Goal: Information Seeking & Learning: Find specific fact

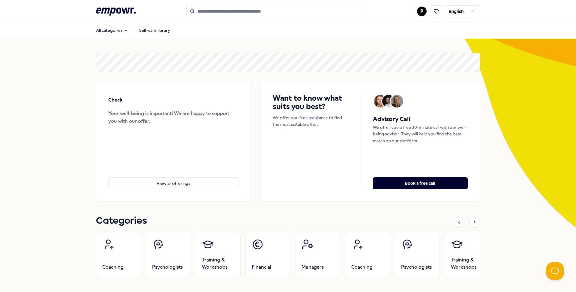
click at [419, 8] on html ".empowr-logo_svg__cls-1{fill:#03032f} P English All categories Self-care librar…" at bounding box center [288, 146] width 576 height 292
click at [416, 35] on div "Dashboard" at bounding box center [421, 30] width 59 height 17
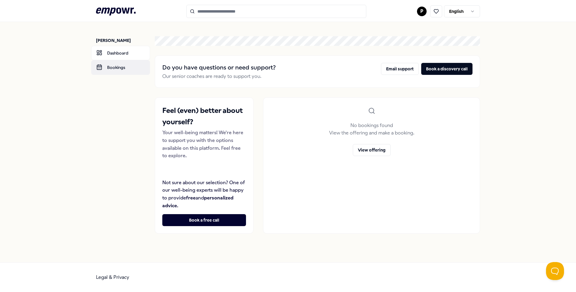
click at [108, 64] on link "Bookings" at bounding box center [120, 67] width 59 height 14
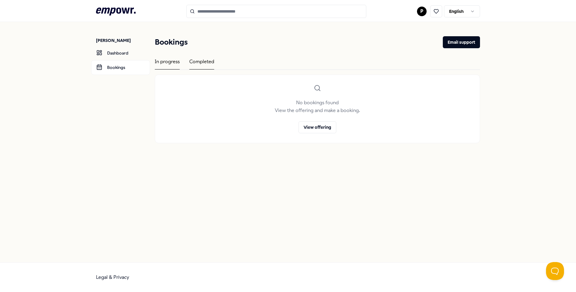
click at [207, 62] on div "Completed" at bounding box center [201, 64] width 25 height 12
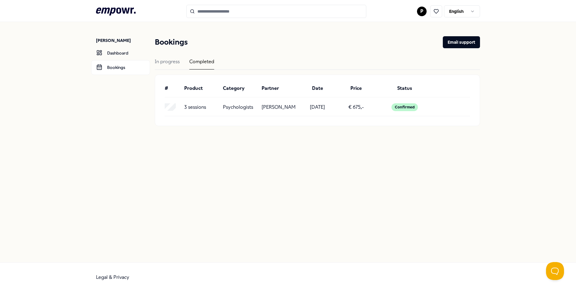
click at [195, 111] on p "3 sessions" at bounding box center [195, 107] width 22 height 8
click at [269, 110] on p "[PERSON_NAME]" at bounding box center [278, 107] width 34 height 8
drag, startPoint x: 261, startPoint y: 105, endPoint x: 294, endPoint y: 114, distance: 34.8
click at [294, 111] on div "3 sessions Psychologists [PERSON_NAME] [DATE] € 675,- Confirmed" at bounding box center [317, 107] width 305 height 8
copy p "[PERSON_NAME]"
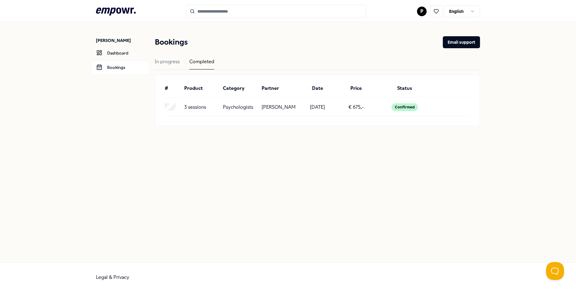
click at [121, 10] on icon ".empowr-logo_svg__cls-1{fill:#03032f}" at bounding box center [116, 11] width 40 height 11
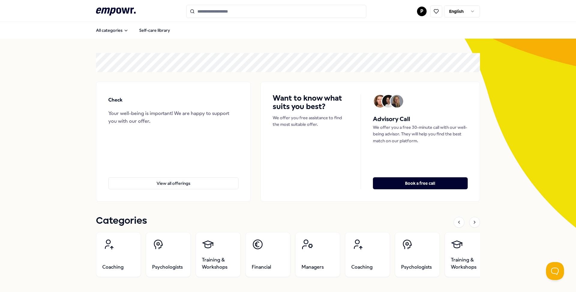
click at [220, 13] on input "Search for products, categories or subcategories" at bounding box center [276, 11] width 180 height 13
paste input "**********"
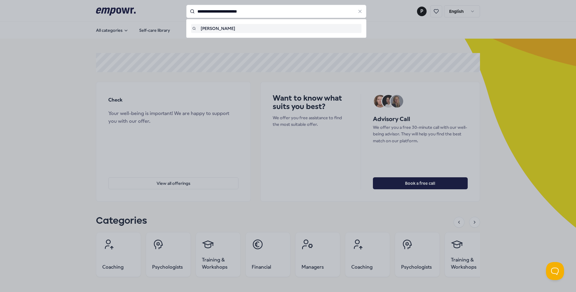
type input "**********"
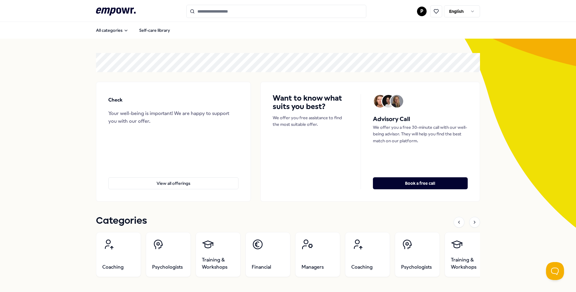
type input "**********"
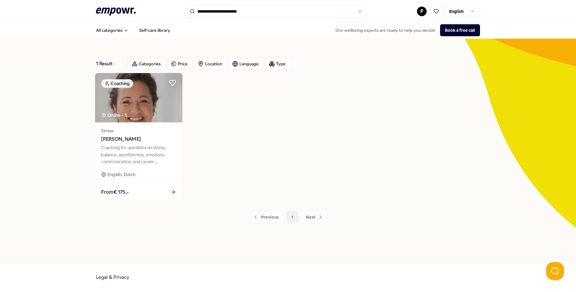
click at [147, 103] on img at bounding box center [138, 97] width 87 height 49
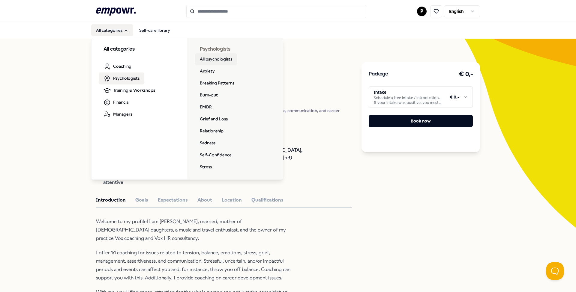
click at [215, 61] on link "All psychologists" at bounding box center [216, 59] width 42 height 12
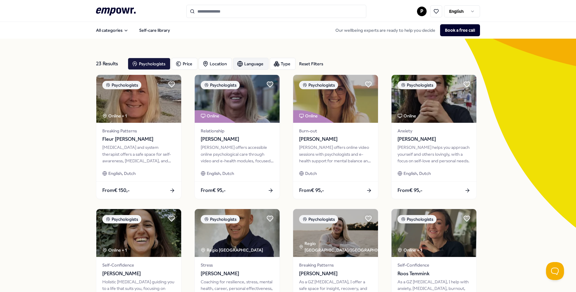
click at [248, 63] on div "Language" at bounding box center [250, 64] width 35 height 12
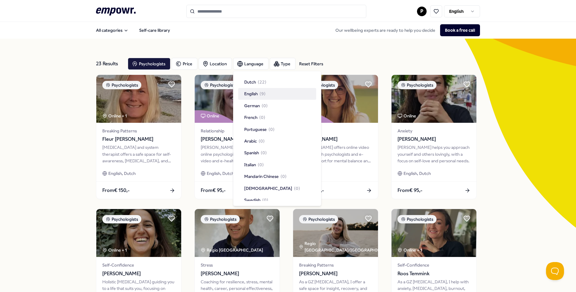
click at [258, 93] on span "English" at bounding box center [250, 94] width 13 height 7
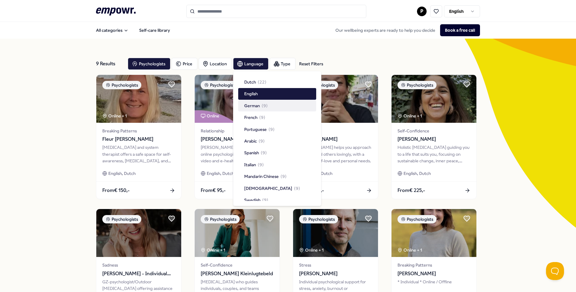
click at [515, 163] on div "9 Results Reset Filters Psychologists Price Location Language Type Reset Filter…" at bounding box center [288, 273] width 576 height 468
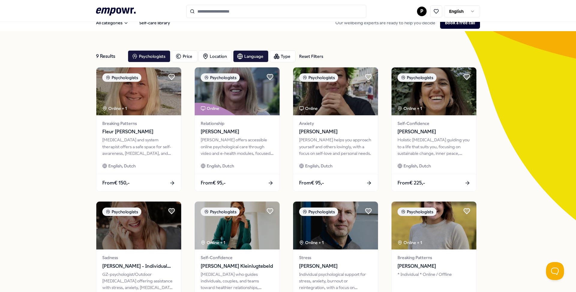
scroll to position [7, 0]
click at [154, 61] on div "Psychologists" at bounding box center [149, 57] width 43 height 12
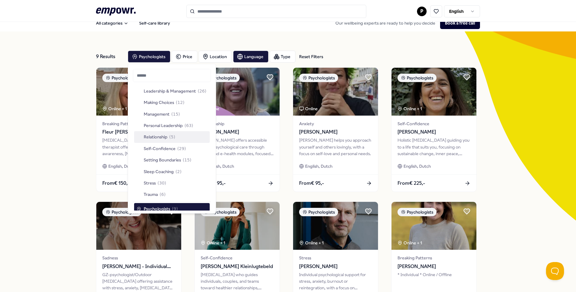
scroll to position [115, 0]
click at [166, 193] on span "( 6 )" at bounding box center [163, 195] width 6 height 7
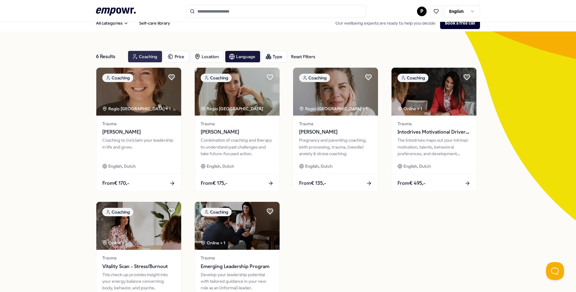
click at [149, 58] on div "Coaching" at bounding box center [145, 57] width 34 height 12
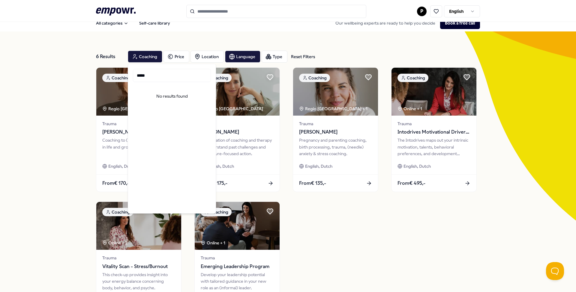
type input "*"
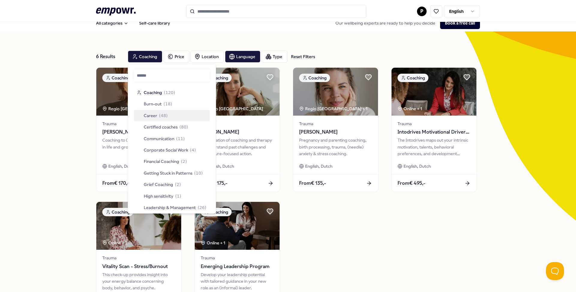
click at [63, 102] on div "6 Results Reset Filters Coaching Price Location Language Type Reset Filters Coa…" at bounding box center [288, 198] width 576 height 334
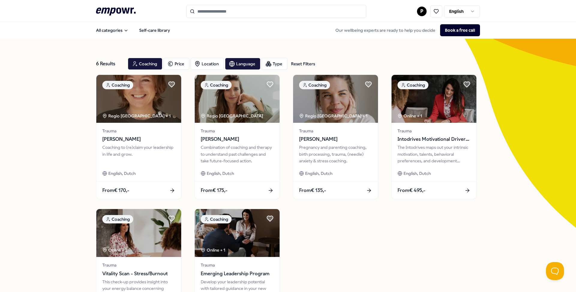
click at [419, 10] on html ".empowr-logo_svg__cls-1{fill:#03032f} P English All categories Self-care librar…" at bounding box center [288, 146] width 576 height 292
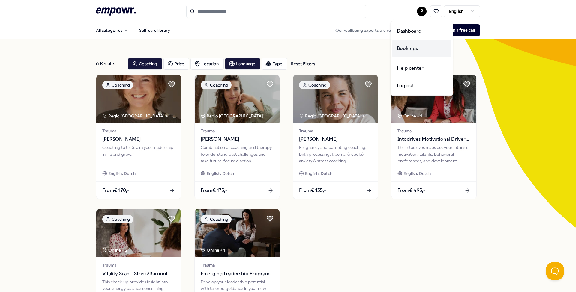
click at [416, 49] on div "Bookings" at bounding box center [421, 48] width 59 height 17
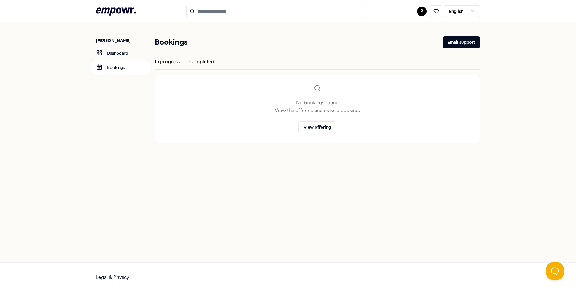
click at [201, 59] on div "Completed" at bounding box center [201, 64] width 25 height 12
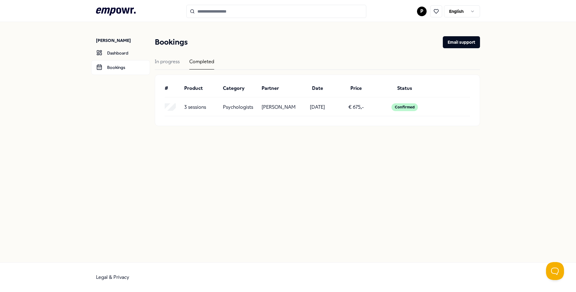
click at [286, 111] on p "[PERSON_NAME]" at bounding box center [278, 107] width 34 height 8
click at [414, 111] on div "Confirmed" at bounding box center [404, 107] width 26 height 8
drag, startPoint x: 262, startPoint y: 106, endPoint x: 292, endPoint y: 115, distance: 31.4
click at [292, 111] on p "[PERSON_NAME]" at bounding box center [278, 107] width 34 height 8
copy p "[PERSON_NAME]"
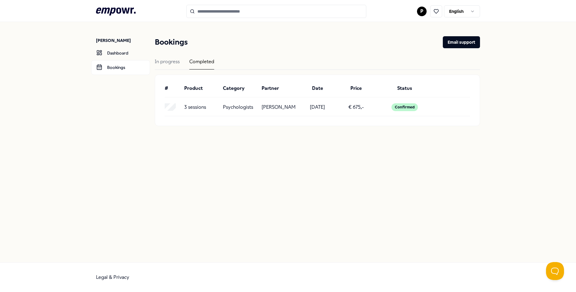
click at [246, 13] on input "Search for products, categories or subcategories" at bounding box center [276, 11] width 180 height 13
paste input "**********"
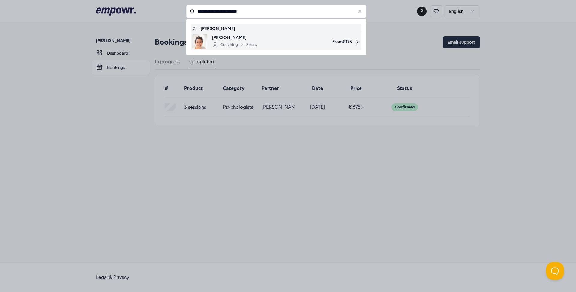
click at [268, 46] on span "From € 175" at bounding box center [311, 41] width 98 height 15
type input "**********"
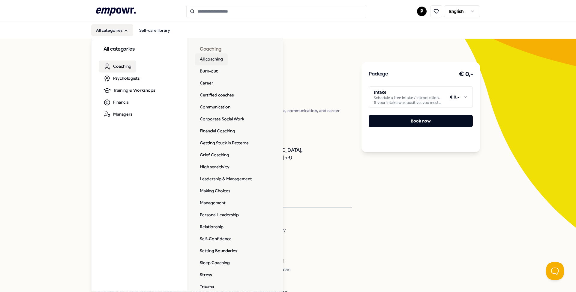
click at [218, 59] on link "All coaching" at bounding box center [211, 59] width 33 height 12
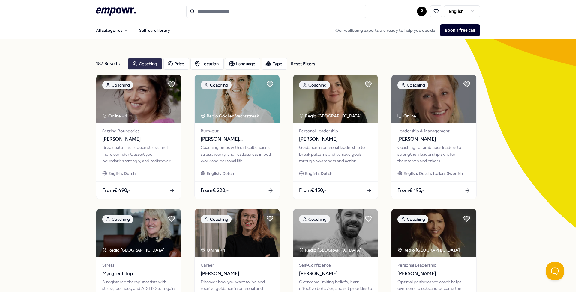
click at [144, 62] on div "Coaching" at bounding box center [145, 64] width 34 height 12
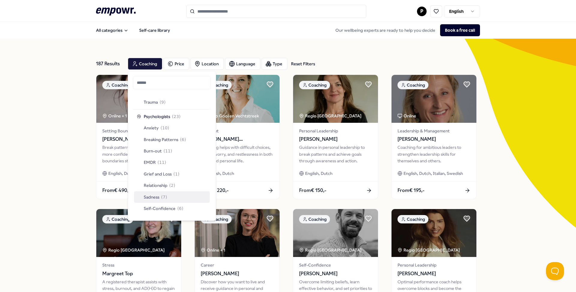
scroll to position [215, 0]
click at [162, 114] on span "Psychologists" at bounding box center [157, 117] width 26 height 7
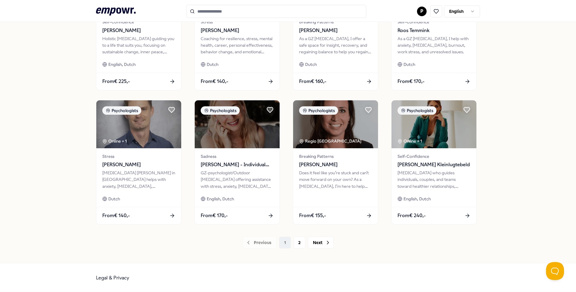
scroll to position [243, 0]
click at [325, 242] on icon at bounding box center [328, 243] width 6 height 6
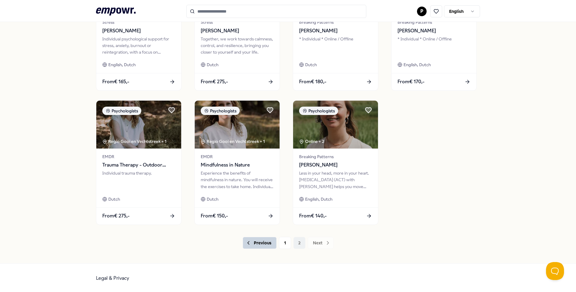
click at [262, 244] on button "Previous" at bounding box center [260, 243] width 34 height 12
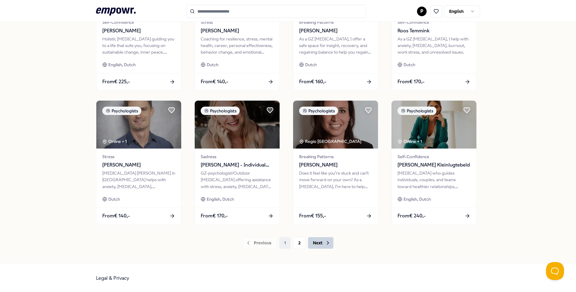
click at [325, 243] on icon at bounding box center [328, 243] width 6 height 6
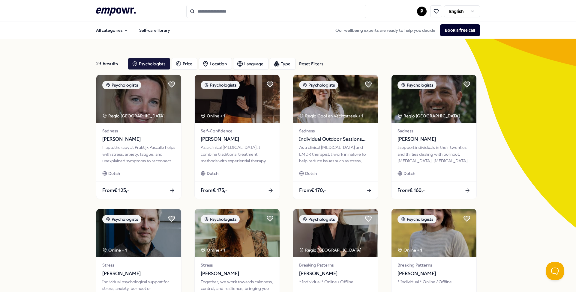
click at [233, 9] on input "Search for products, categories or subcategories" at bounding box center [276, 11] width 180 height 13
paste input "**********"
type input "**********"
click at [126, 11] on icon ".empowr-logo_svg__cls-1{fill:#03032f}" at bounding box center [116, 11] width 40 height 11
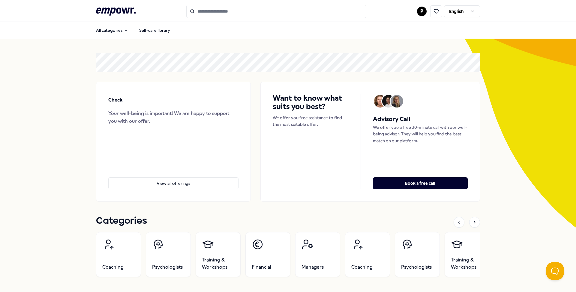
click at [223, 12] on input "Search for products, categories or subcategories" at bounding box center [276, 11] width 180 height 13
paste input "**********"
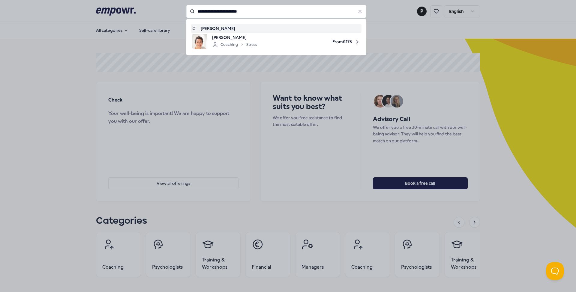
type input "**********"
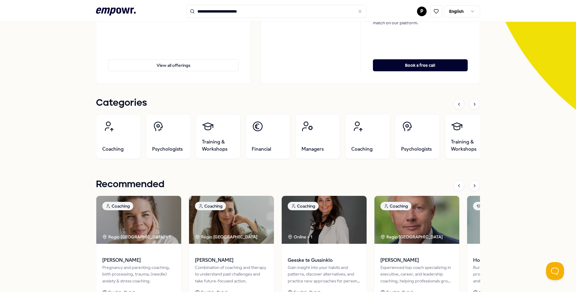
scroll to position [155, 0]
